Goal: Check status: Check status

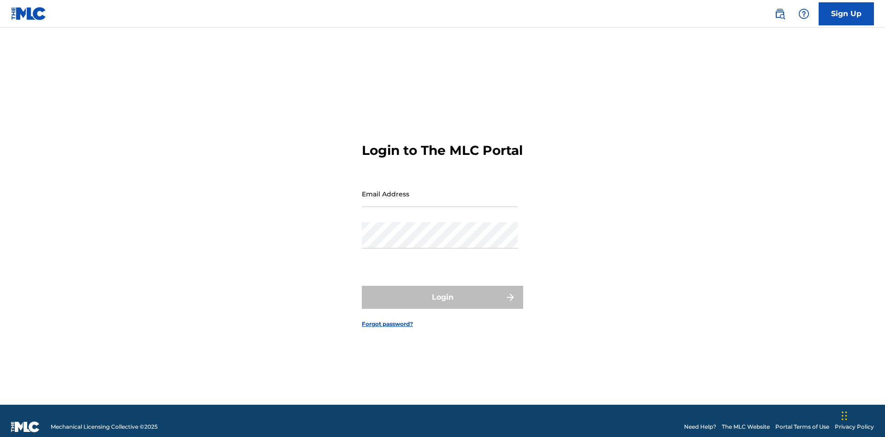
scroll to position [12, 0]
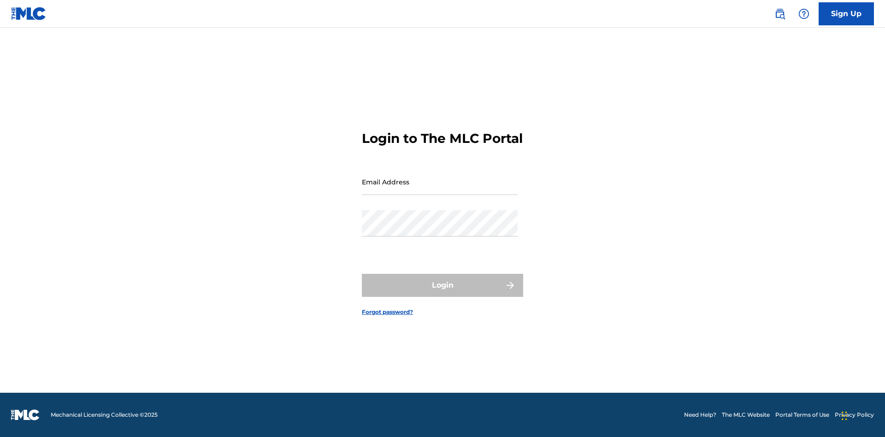
click at [440, 190] on input "Email Address" at bounding box center [440, 182] width 156 height 26
type input "[EMAIL_ADDRESS][DOMAIN_NAME]"
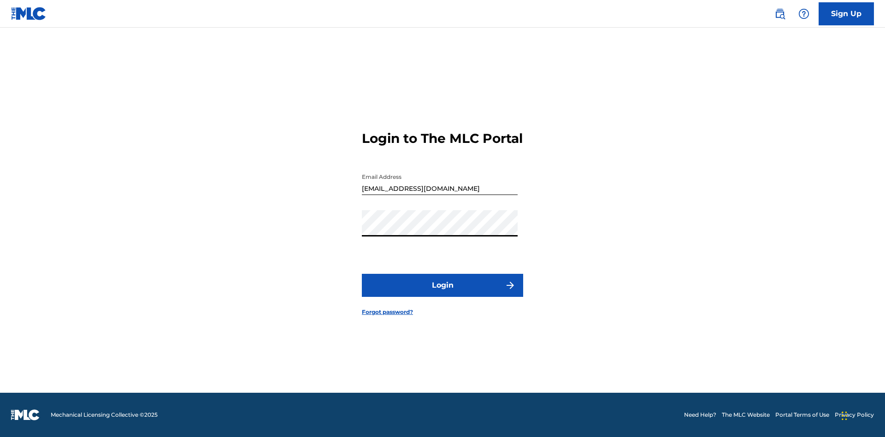
click at [443, 293] on button "Login" at bounding box center [442, 285] width 161 height 23
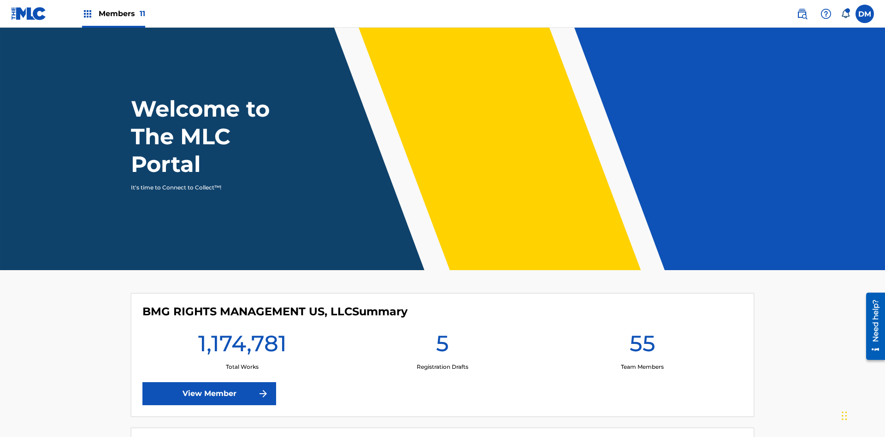
scroll to position [40, 0]
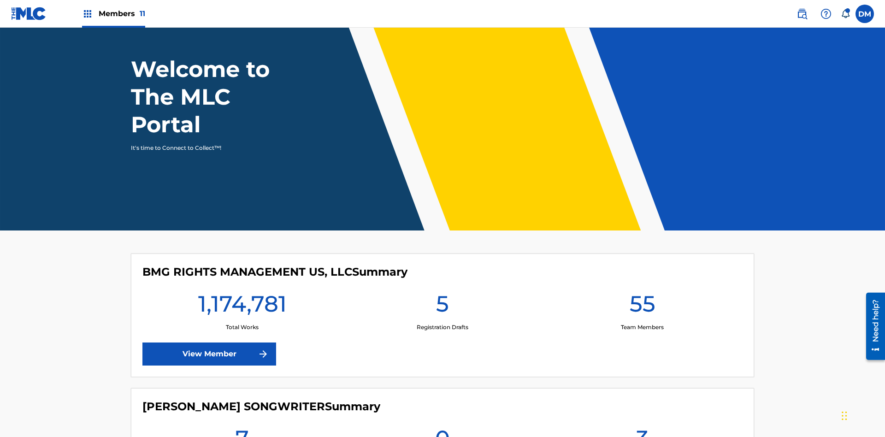
click at [113, 13] on span "Members 11" at bounding box center [122, 13] width 47 height 11
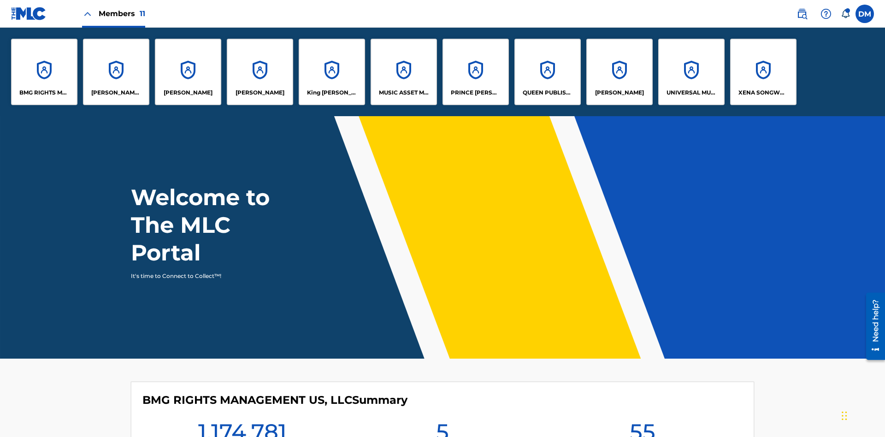
scroll to position [33, 0]
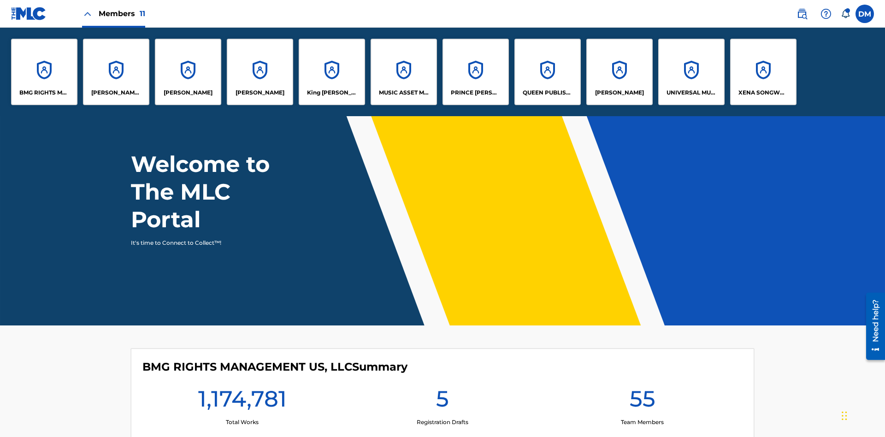
click at [691, 93] on p "UNIVERSAL MUSIC PUB GROUP" at bounding box center [692, 93] width 50 height 8
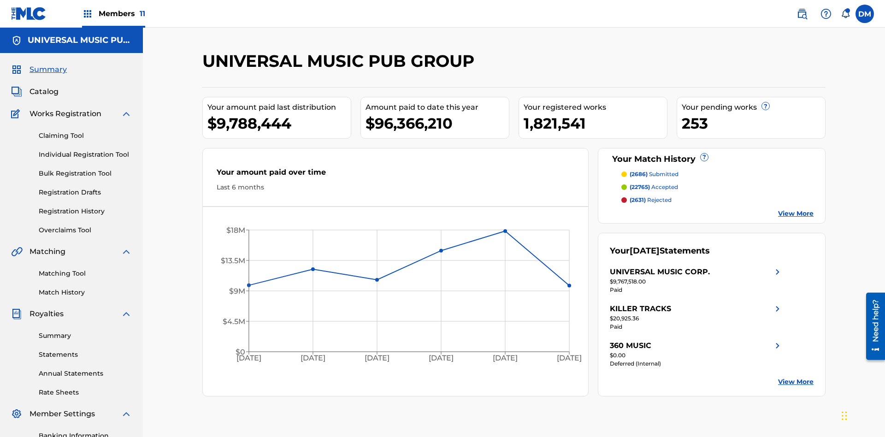
click at [85, 207] on link "Registration History" at bounding box center [85, 212] width 93 height 10
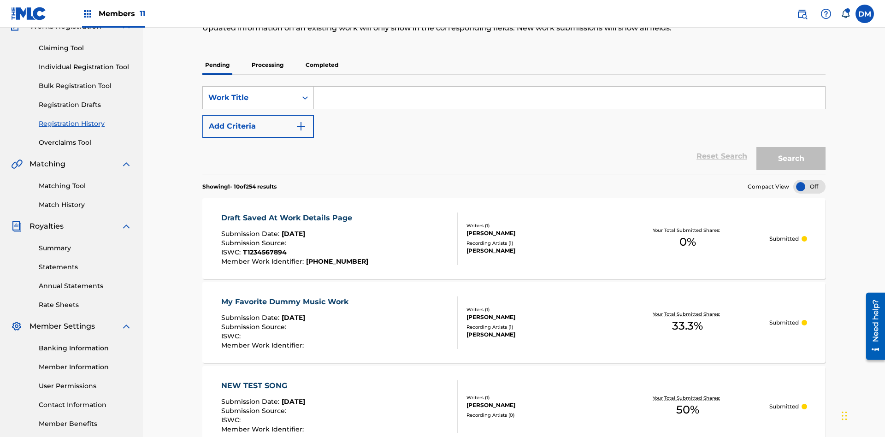
click at [267, 65] on p "Processing" at bounding box center [267, 64] width 37 height 19
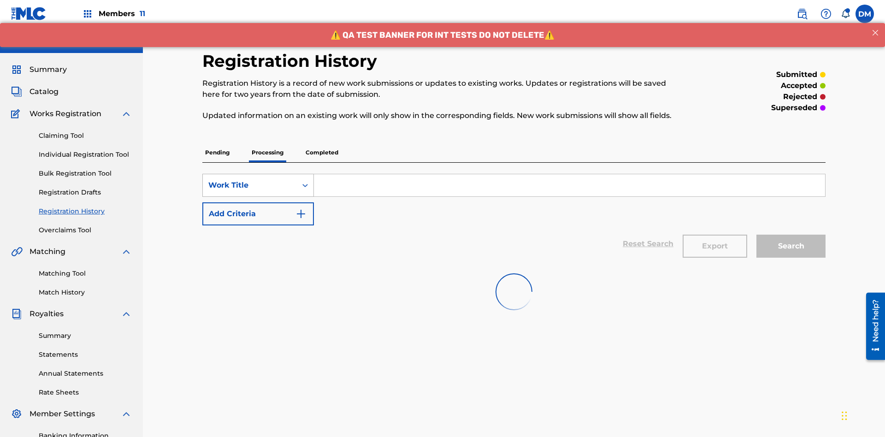
click at [250, 180] on div "Work Title" at bounding box center [249, 185] width 83 height 11
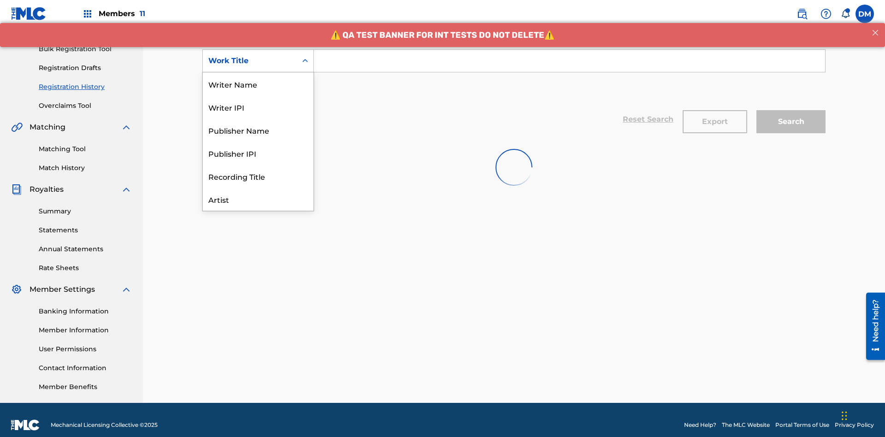
scroll to position [46, 0]
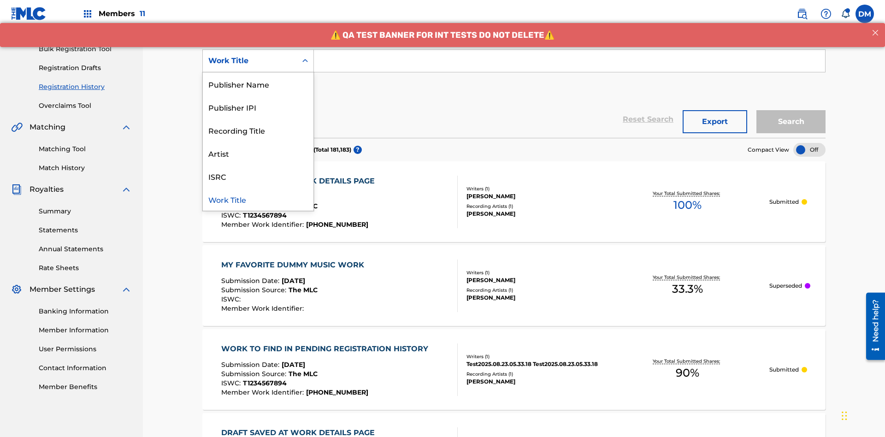
click at [258, 199] on div "Work Title" at bounding box center [258, 199] width 111 height 23
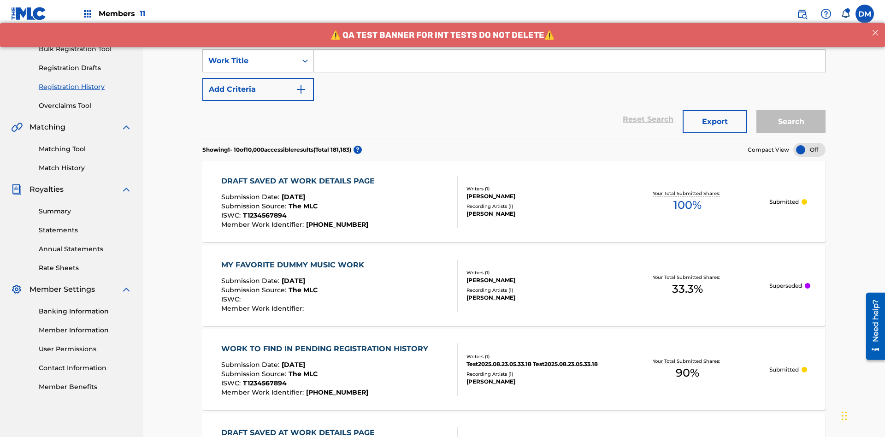
click at [258, 78] on button "Add Criteria" at bounding box center [258, 89] width 112 height 23
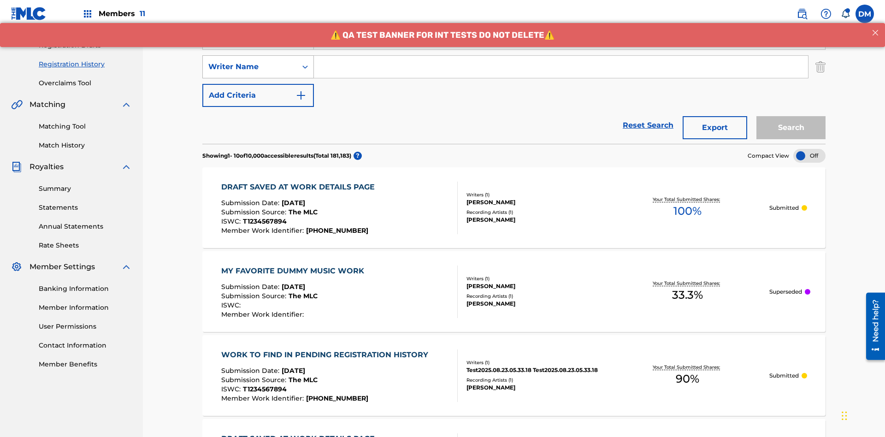
click at [250, 61] on div "Writer Name" at bounding box center [249, 66] width 83 height 11
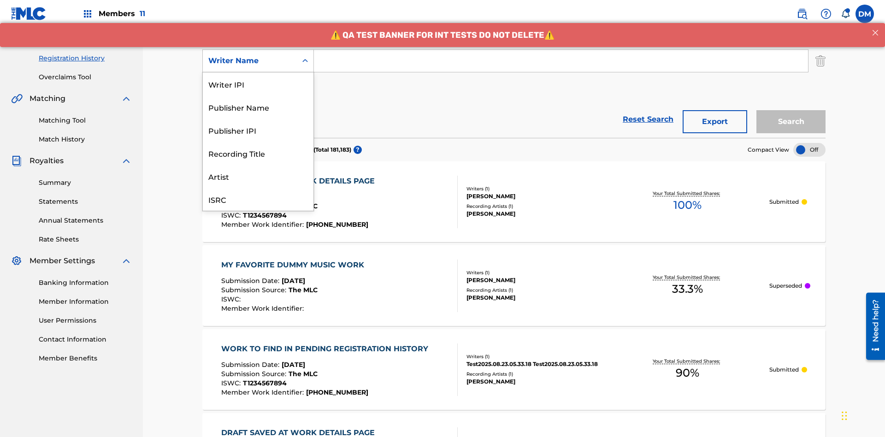
scroll to position [23, 0]
click at [258, 130] on div "Recording Title" at bounding box center [258, 130] width 111 height 23
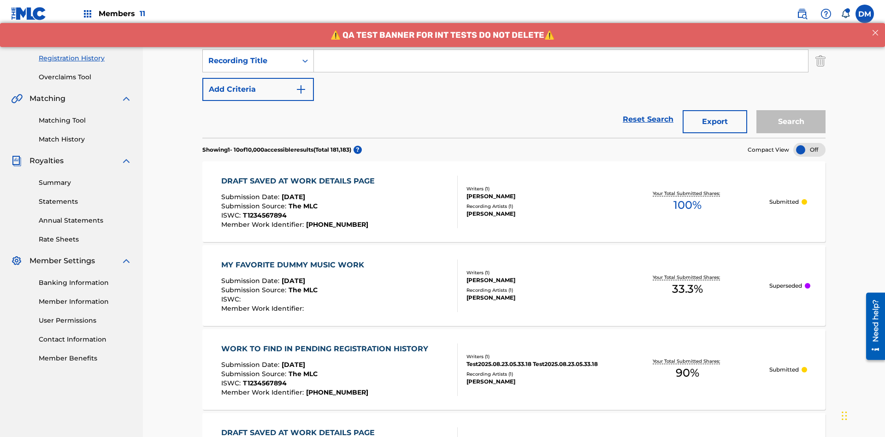
click at [258, 78] on button "Add Criteria" at bounding box center [258, 89] width 112 height 23
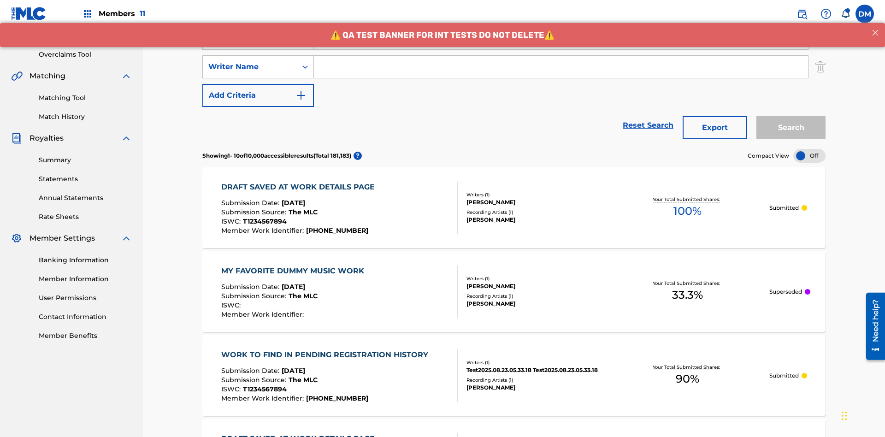
scroll to position [182, 0]
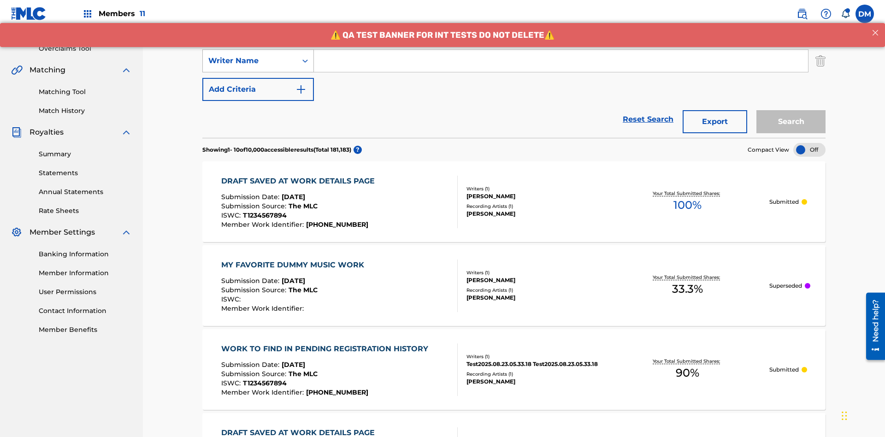
click at [250, 61] on div "Writer Name" at bounding box center [249, 60] width 83 height 11
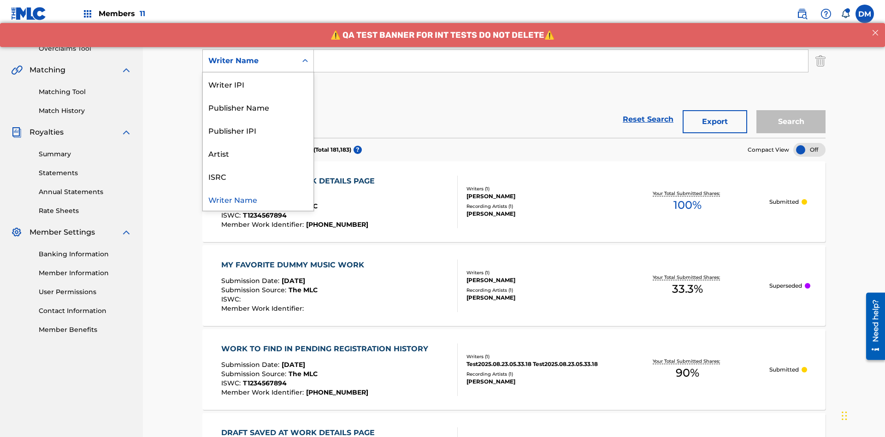
click at [258, 176] on div "ISRC" at bounding box center [258, 176] width 111 height 23
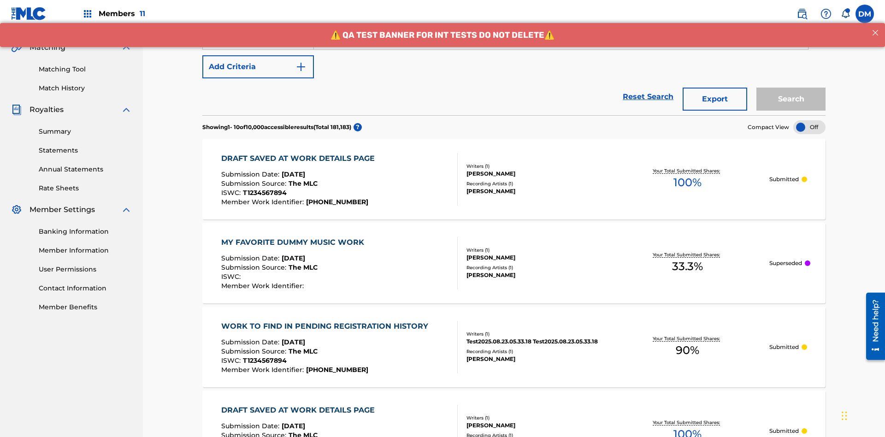
click at [258, 67] on button "Add Criteria" at bounding box center [258, 66] width 112 height 23
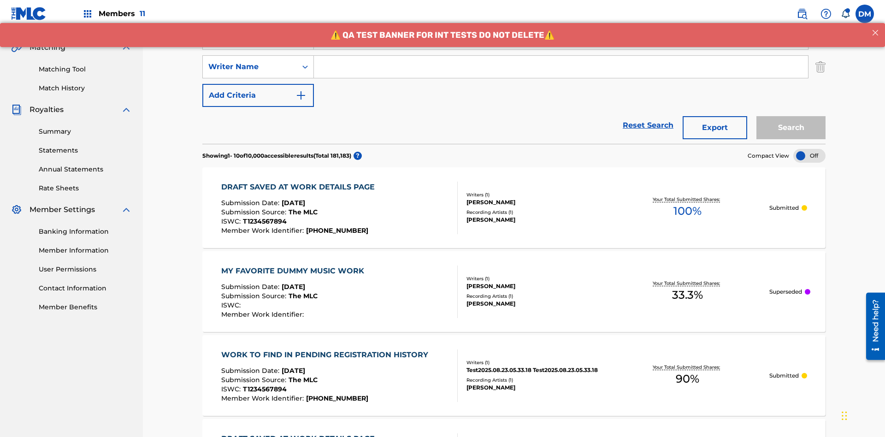
scroll to position [210, 0]
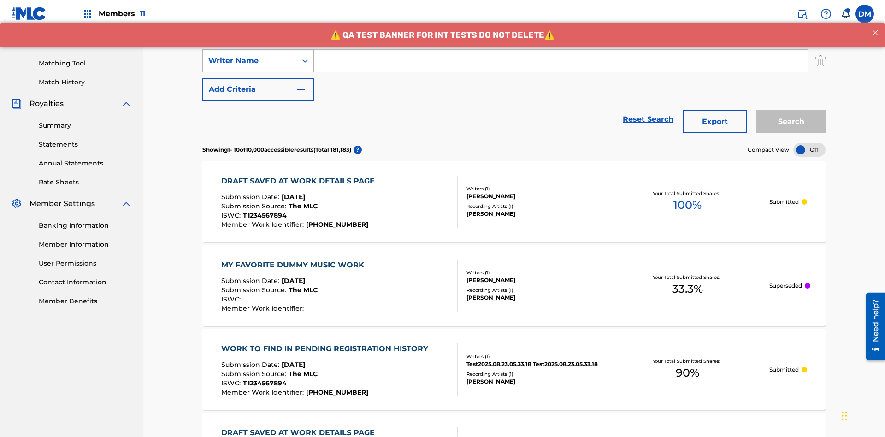
click at [250, 61] on div "Writer Name" at bounding box center [249, 60] width 83 height 11
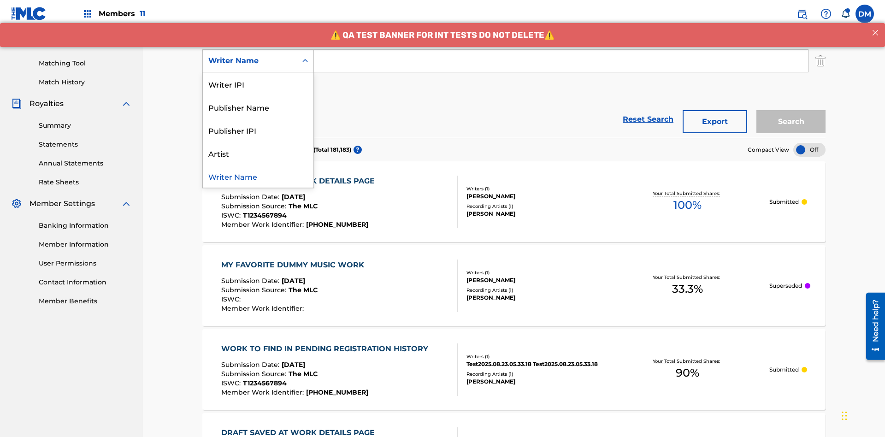
click at [258, 130] on div "Publisher IPI" at bounding box center [258, 130] width 111 height 23
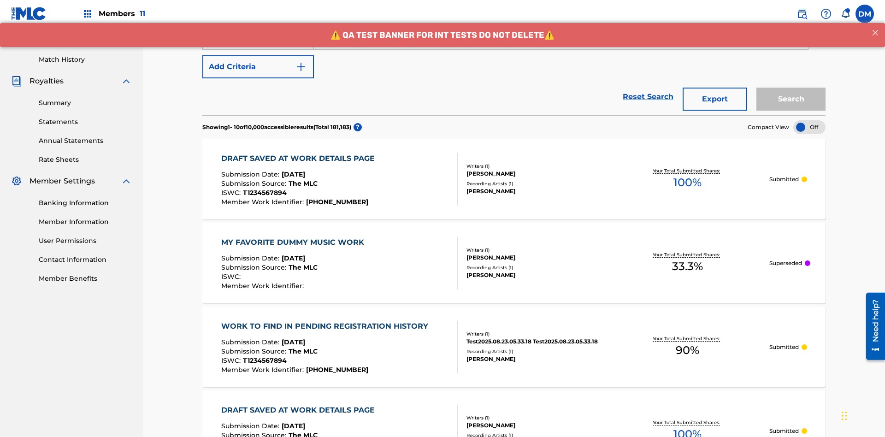
click at [258, 67] on button "Add Criteria" at bounding box center [258, 66] width 112 height 23
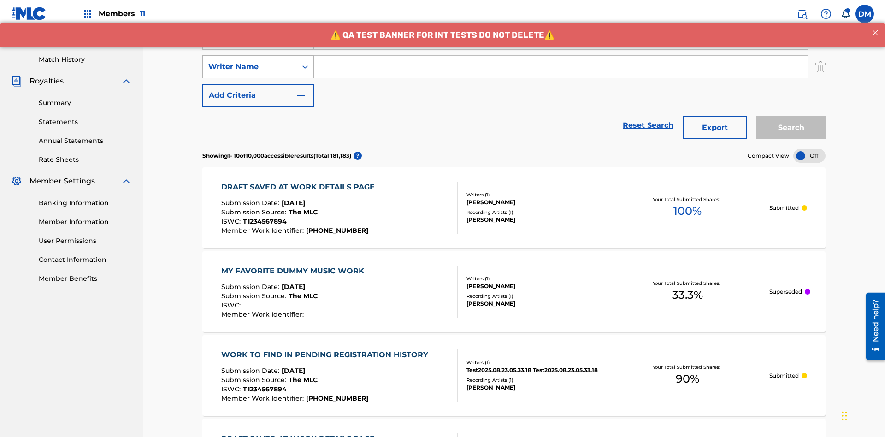
click at [250, 61] on div "Writer Name" at bounding box center [249, 66] width 83 height 11
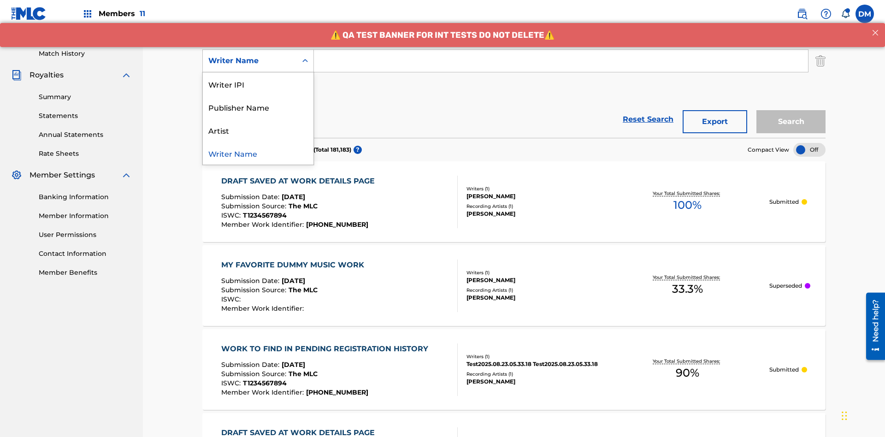
click at [258, 130] on div "Artist" at bounding box center [258, 130] width 111 height 23
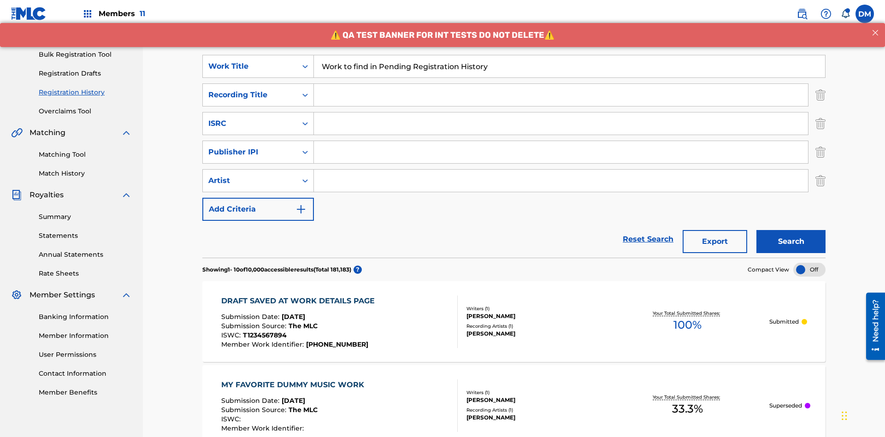
type input "Work to find in Pending Registration History"
click at [561, 84] on input "Search Form" at bounding box center [561, 95] width 494 height 22
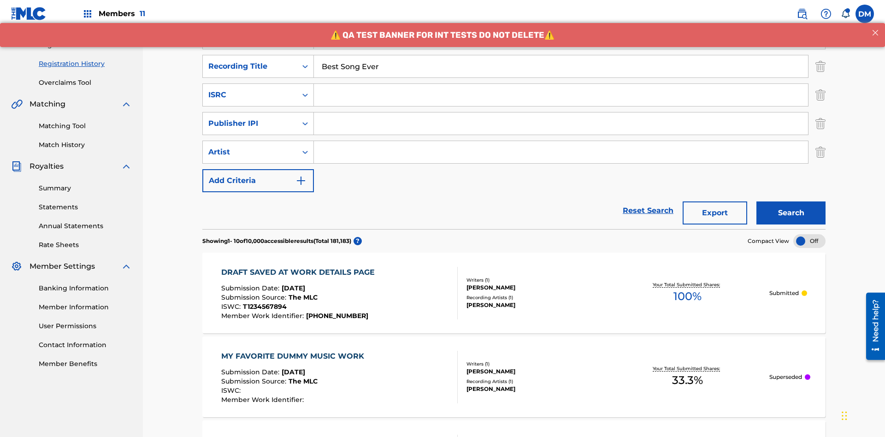
type input "Best Song Ever"
click at [561, 84] on input "Search Form" at bounding box center [561, 95] width 494 height 22
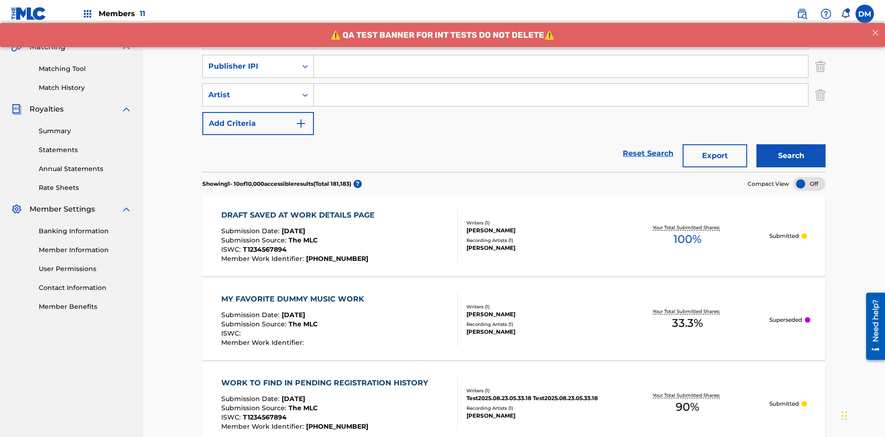
type input "AA3123123123"
click at [561, 66] on input "Search Form" at bounding box center [561, 66] width 494 height 22
type input "00595839777"
click at [561, 84] on input "Search Form" at bounding box center [561, 95] width 494 height 22
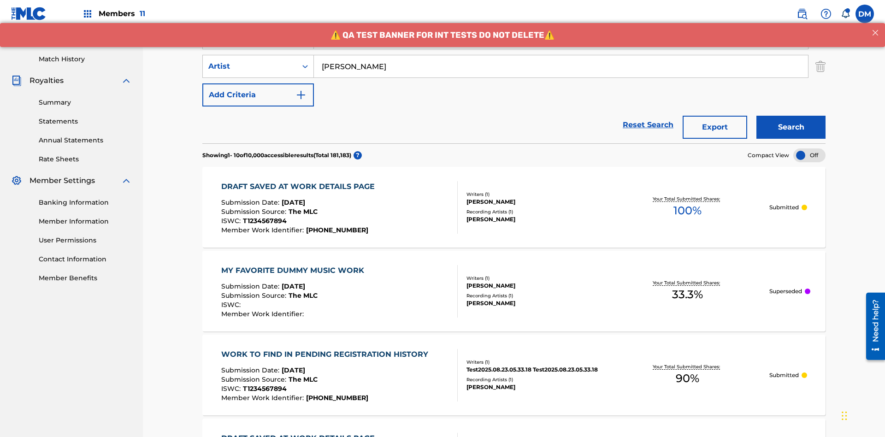
type input "[PERSON_NAME]"
click at [791, 116] on button "Search" at bounding box center [791, 127] width 69 height 23
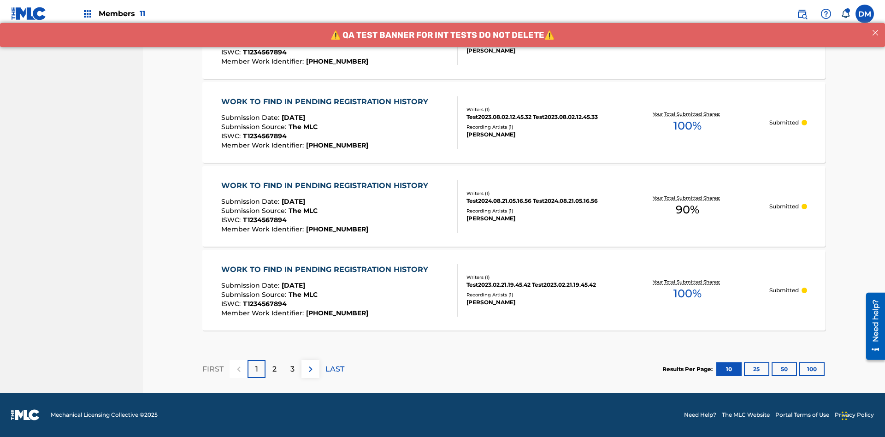
click at [800, 369] on button "100" at bounding box center [812, 369] width 25 height 14
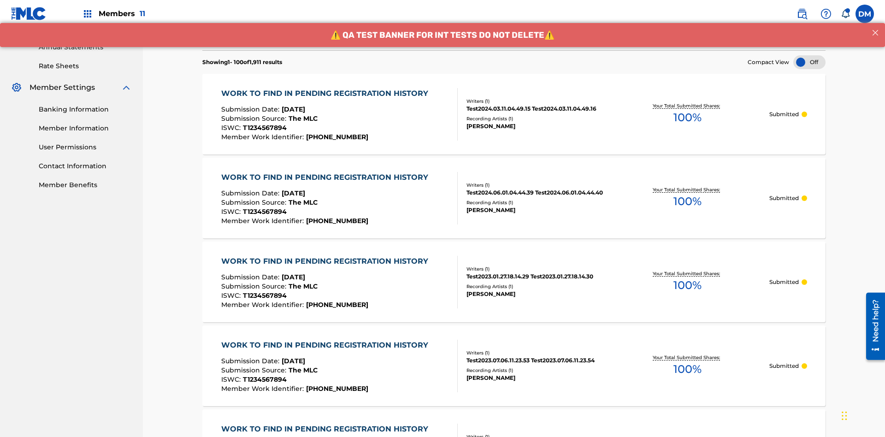
scroll to position [800, 0]
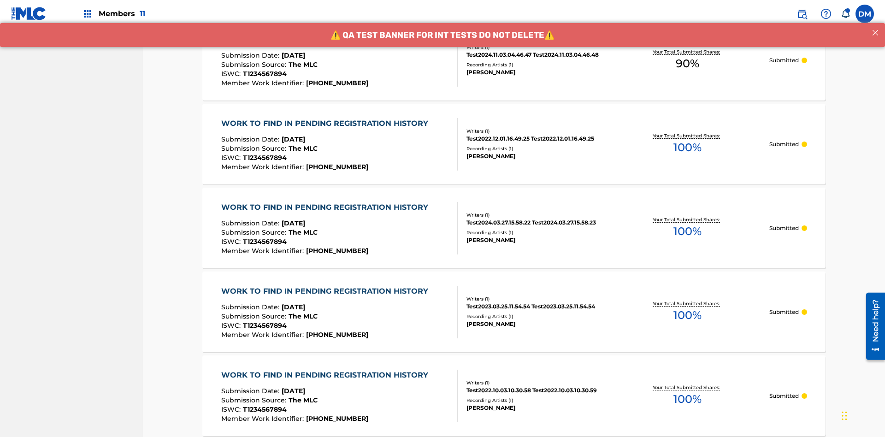
click at [688, 64] on span "90 %" at bounding box center [688, 63] width 24 height 17
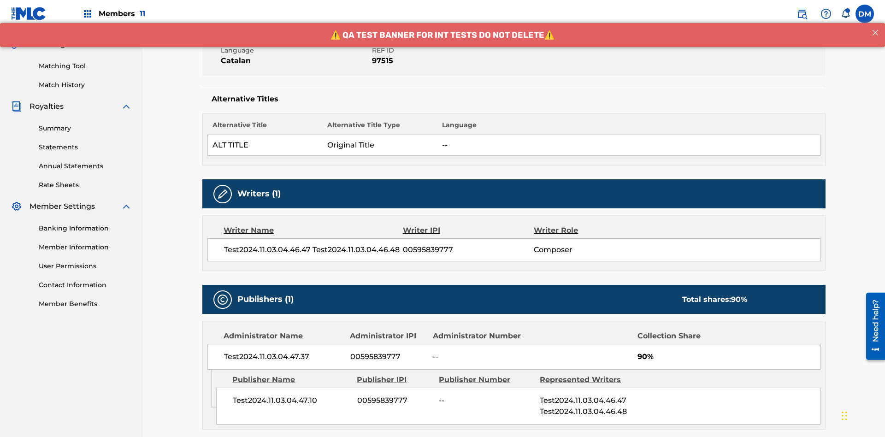
scroll to position [178, 0]
